Goal: Information Seeking & Learning: Learn about a topic

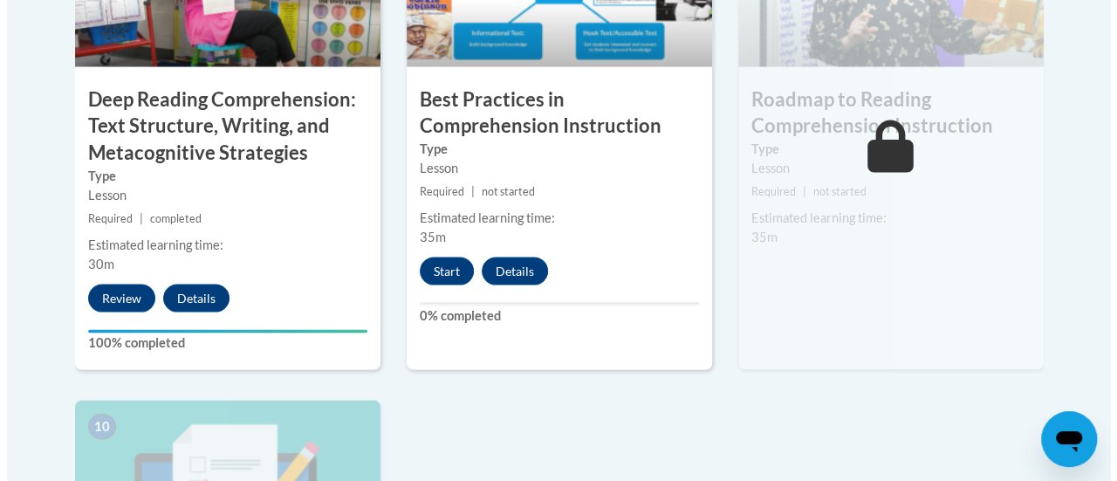
scroll to position [1704, 0]
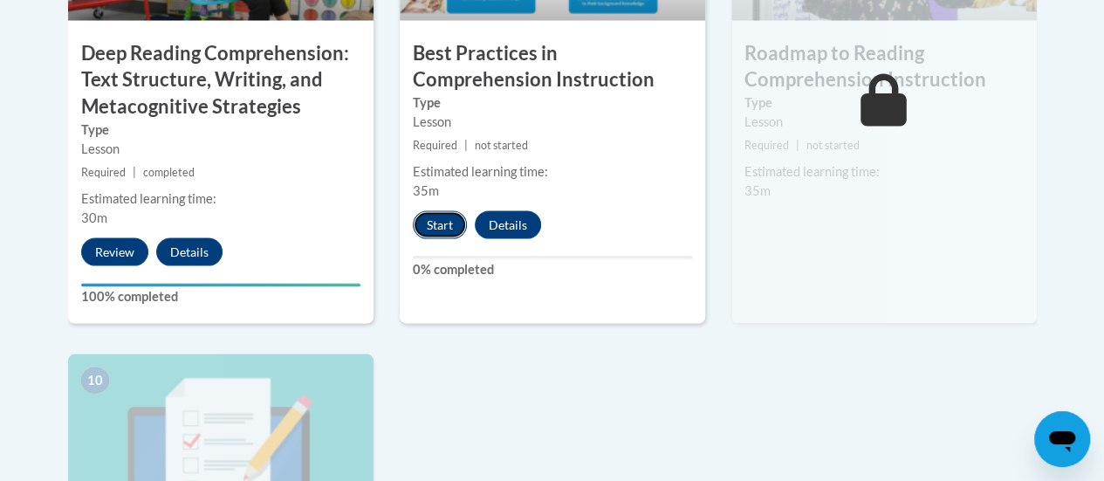
click at [436, 218] on button "Start" at bounding box center [440, 225] width 54 height 28
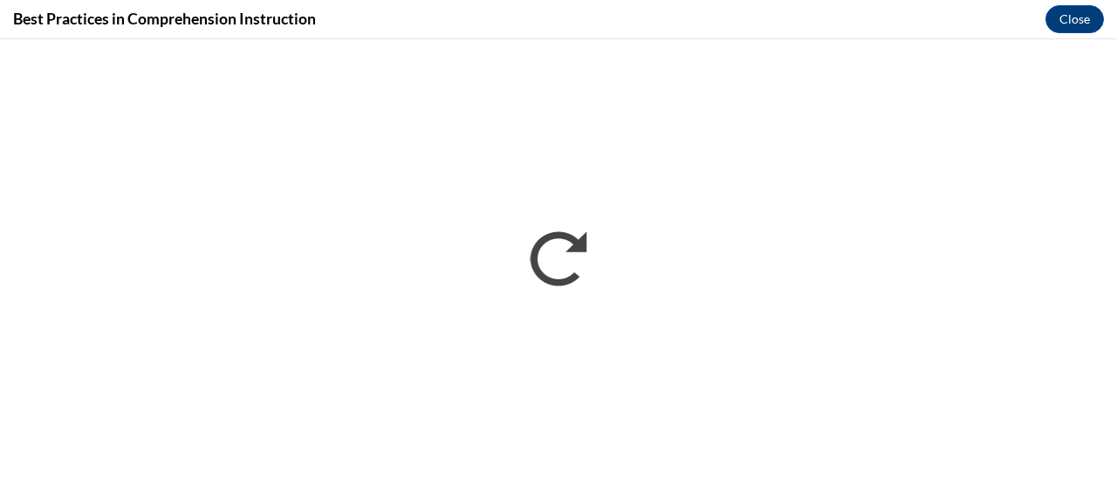
scroll to position [0, 0]
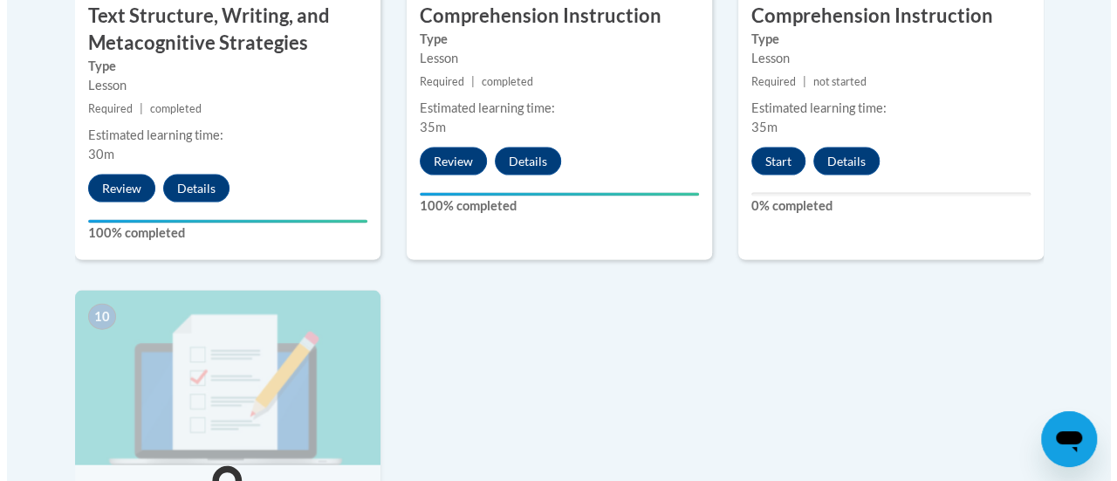
scroll to position [1768, 0]
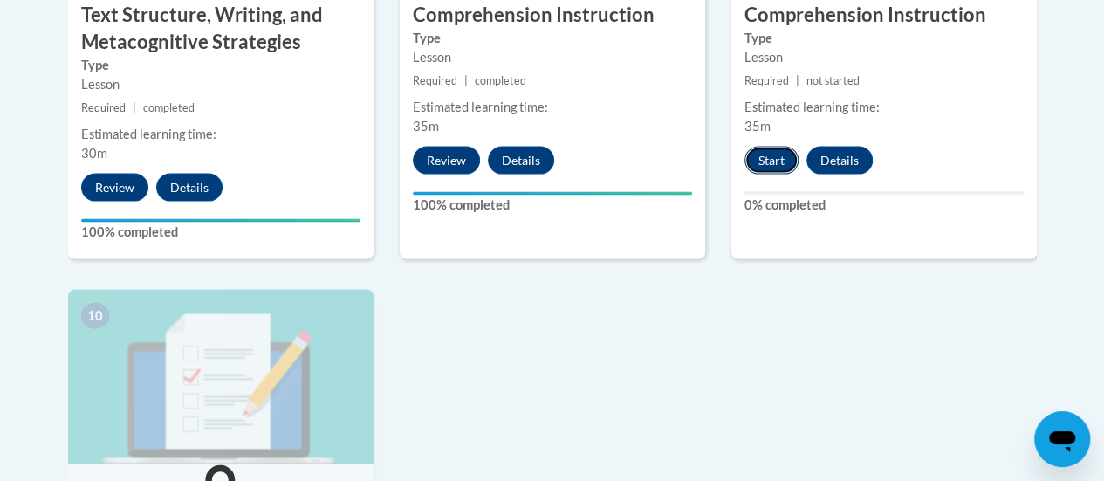
click at [772, 161] on button "Start" at bounding box center [772, 161] width 54 height 28
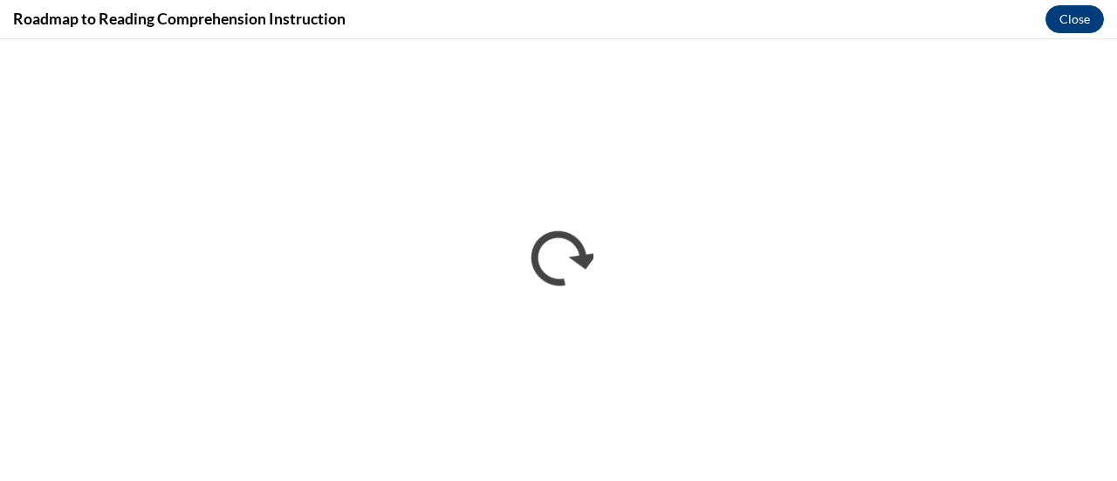
scroll to position [0, 0]
